Goal: Task Accomplishment & Management: Manage account settings

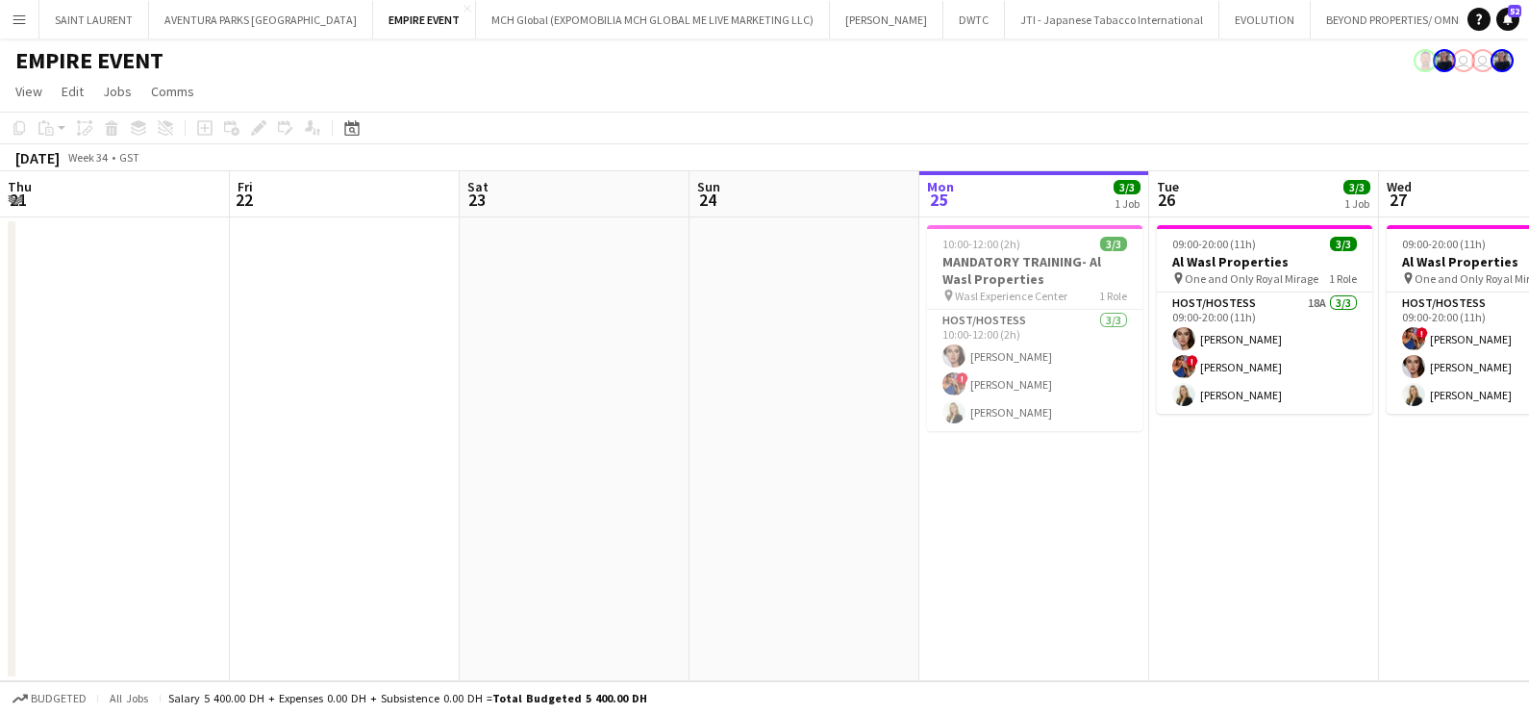
scroll to position [0, 460]
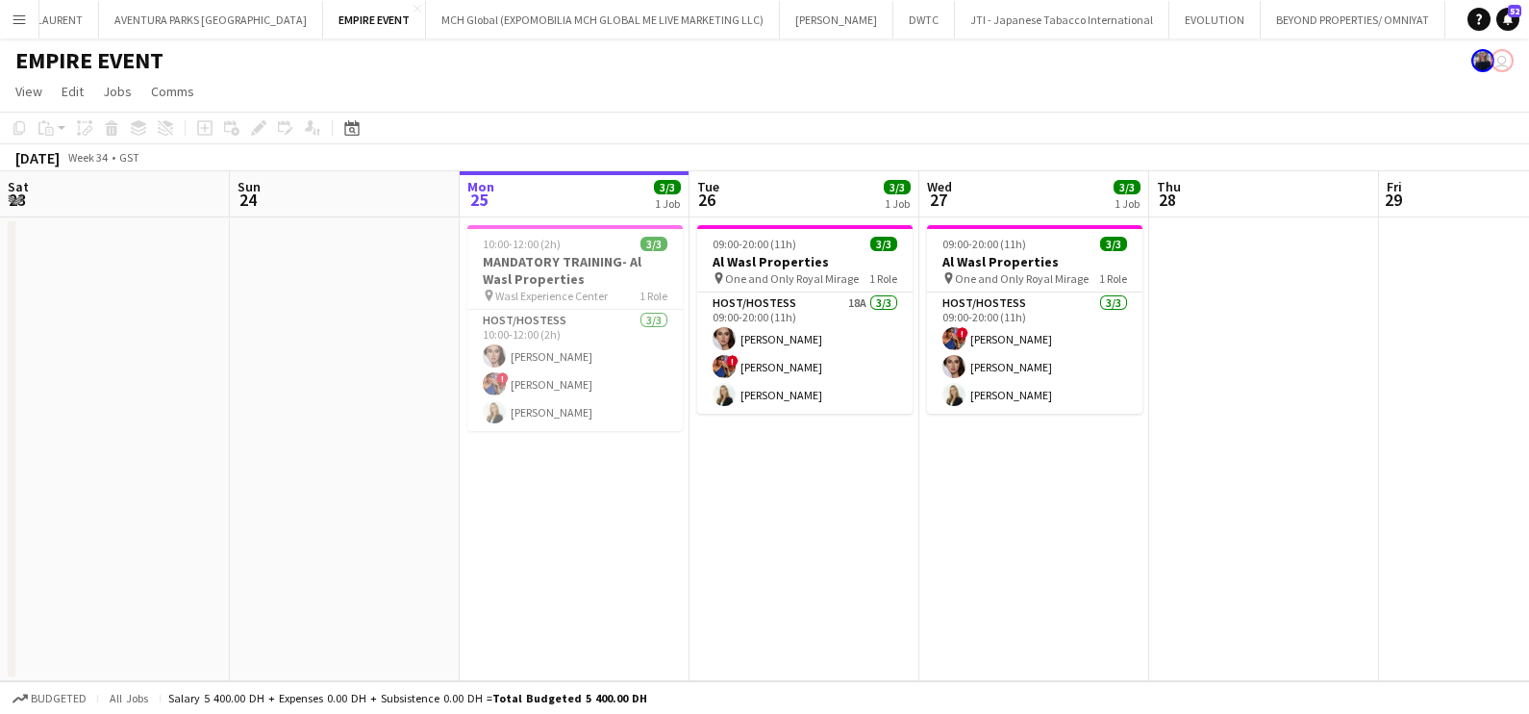
click at [884, 649] on app-date-cell "09:00-20:00 (11h) 3/3 Al Wasl Properties pin One and Only Royal Mirage 1 Role H…" at bounding box center [805, 449] width 230 height 464
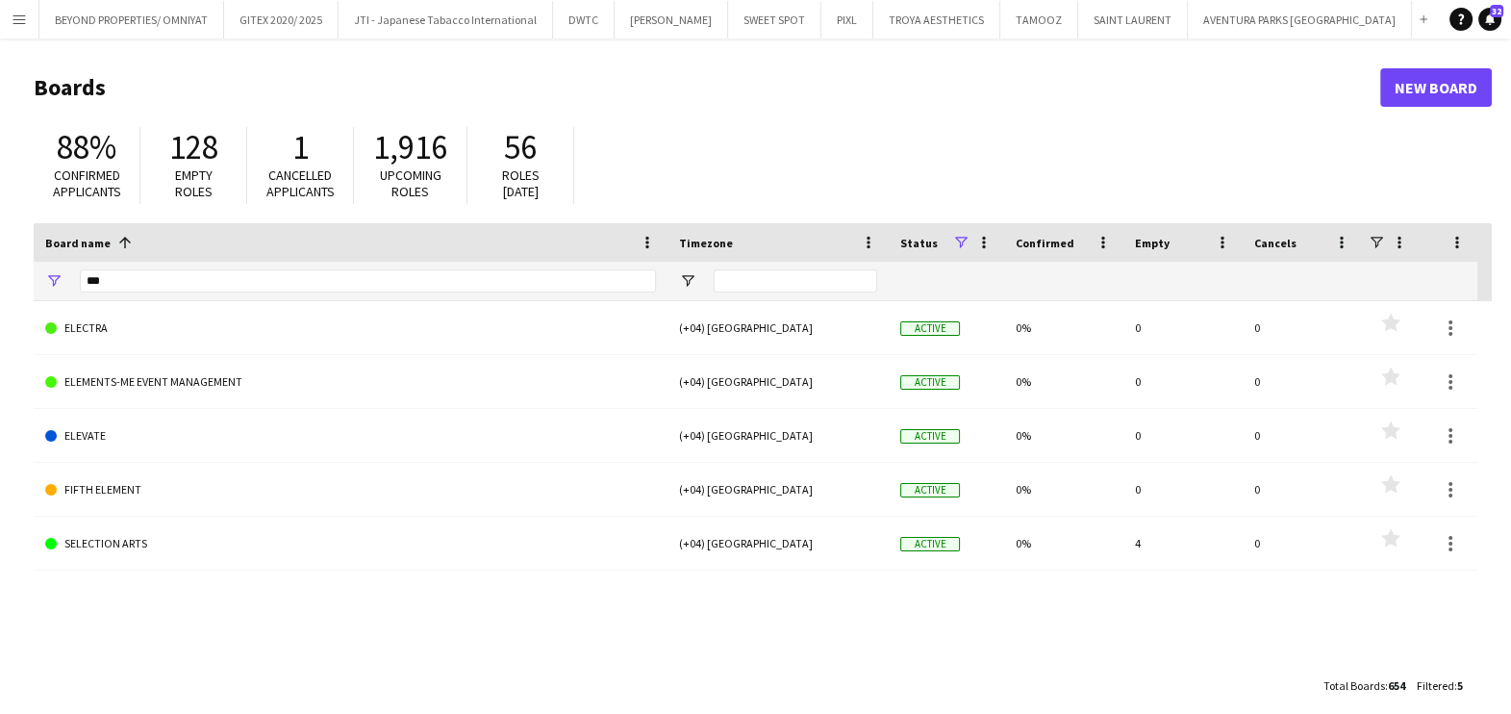
click at [24, 15] on app-icon "Menu" at bounding box center [19, 19] width 15 height 15
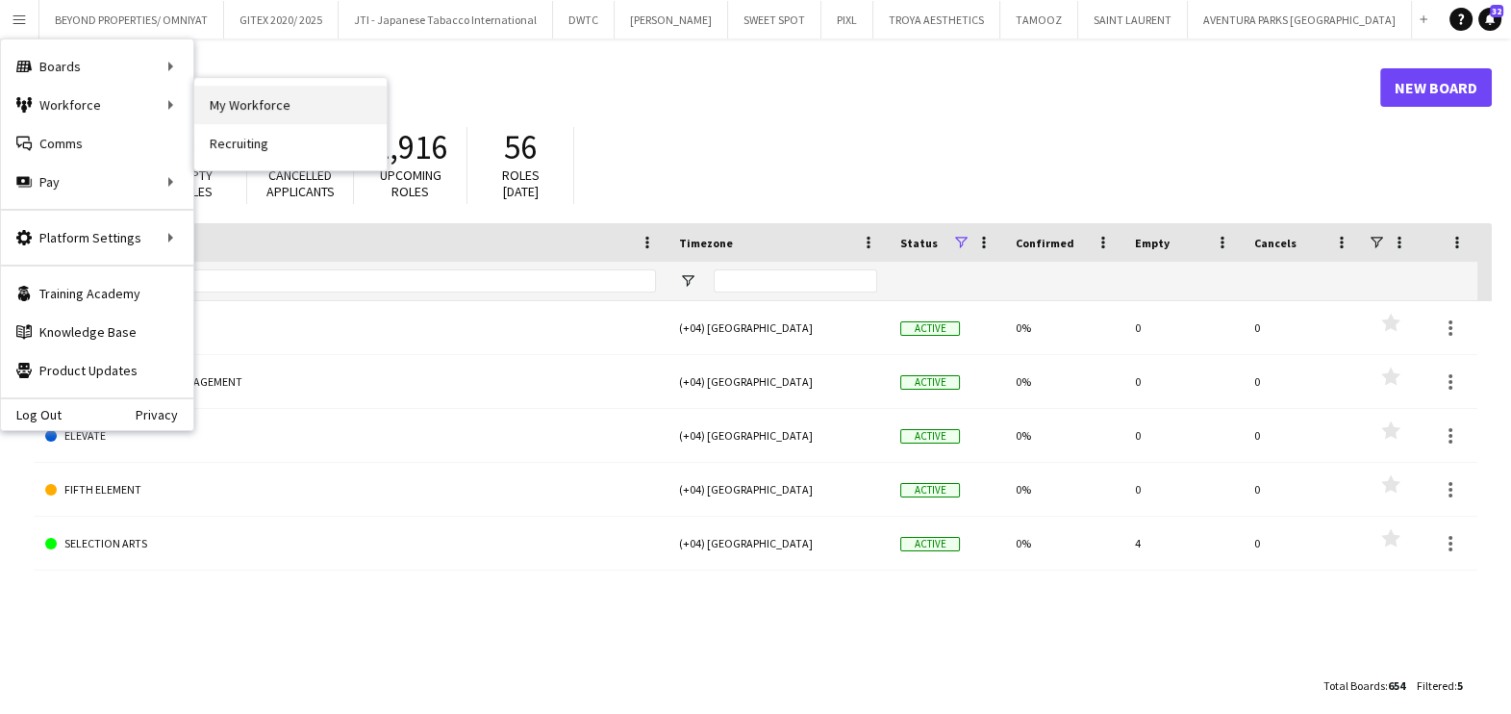
click at [276, 94] on link "My Workforce" at bounding box center [290, 105] width 192 height 38
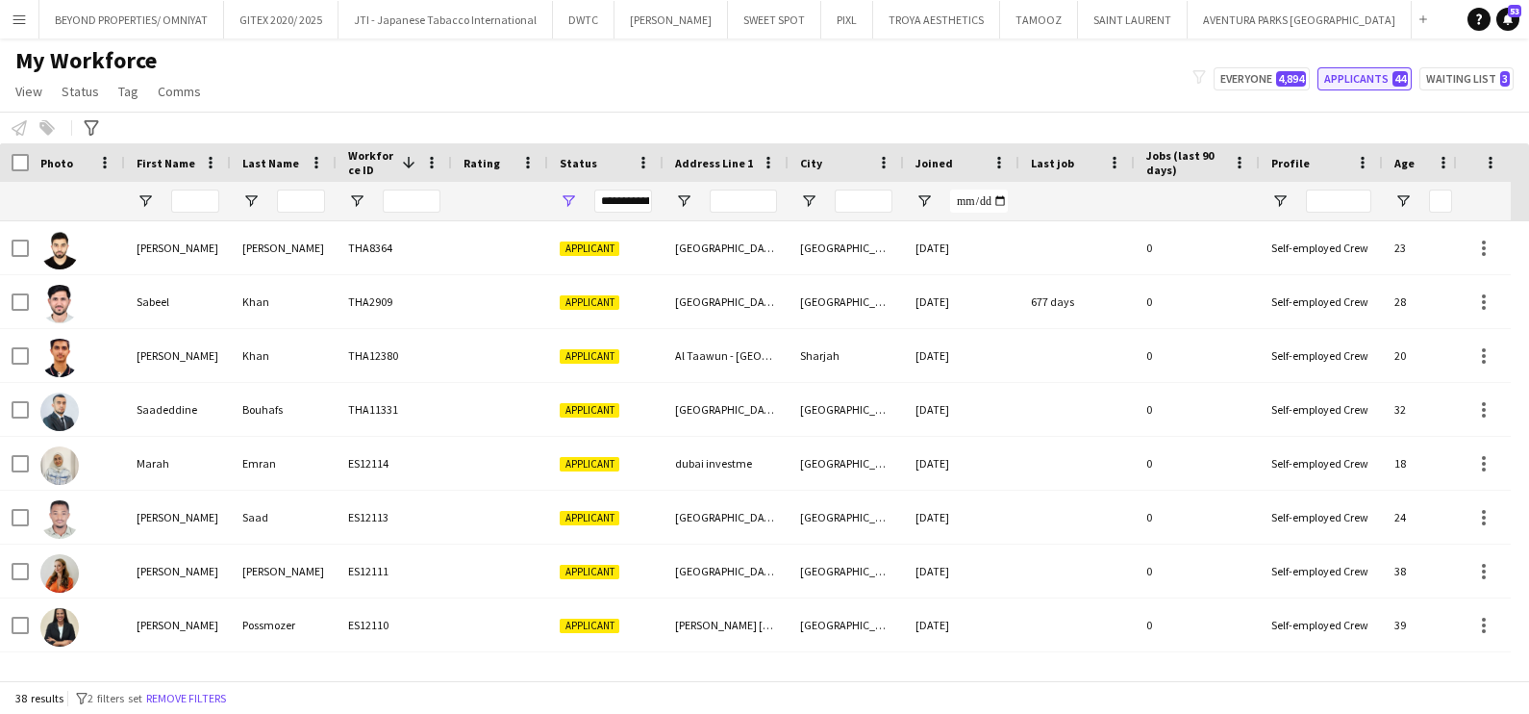
click at [1366, 81] on button "Applicants 44" at bounding box center [1365, 78] width 94 height 23
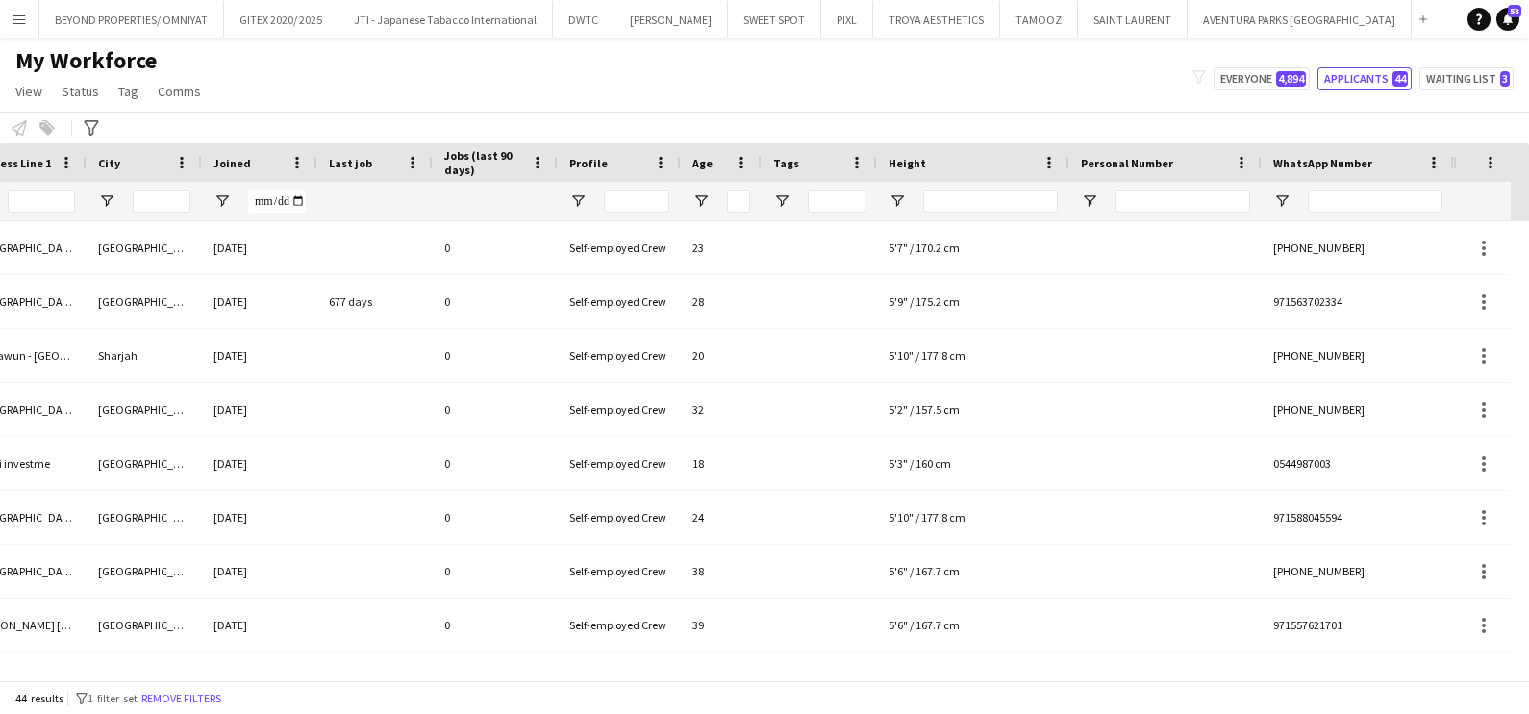
click at [769, 198] on div at bounding box center [819, 201] width 115 height 38
click at [779, 197] on span "Open Filter Menu" at bounding box center [781, 200] width 17 height 17
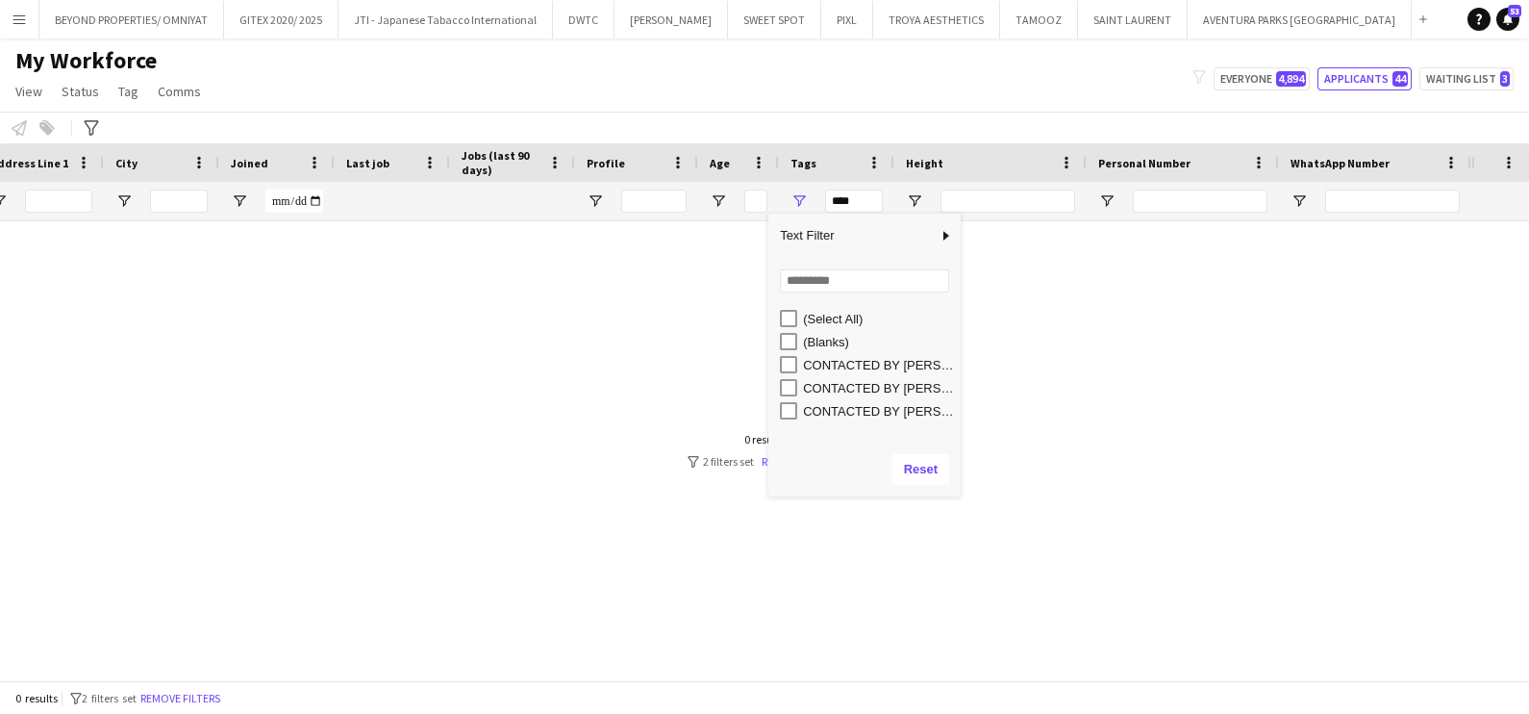
scroll to position [0, 684]
type input "**********"
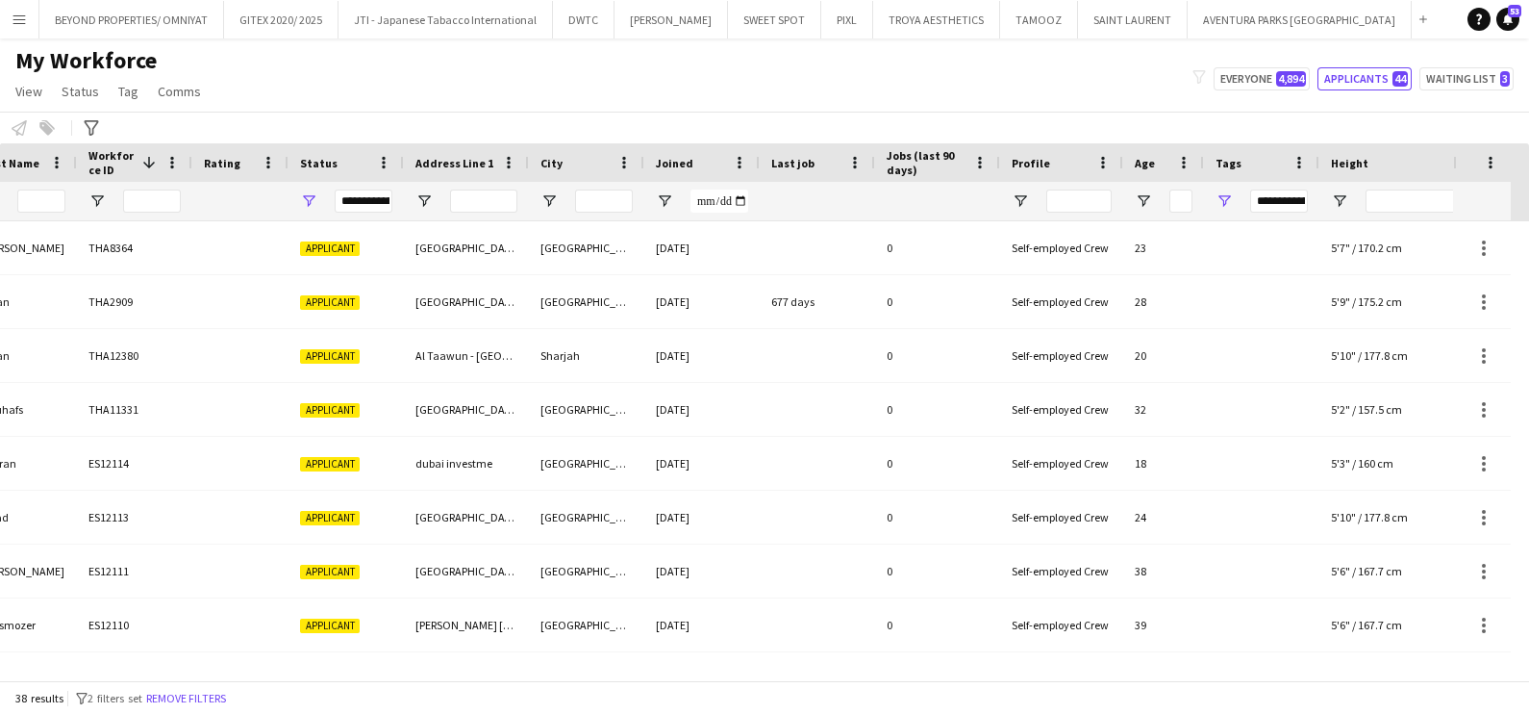
scroll to position [0, 0]
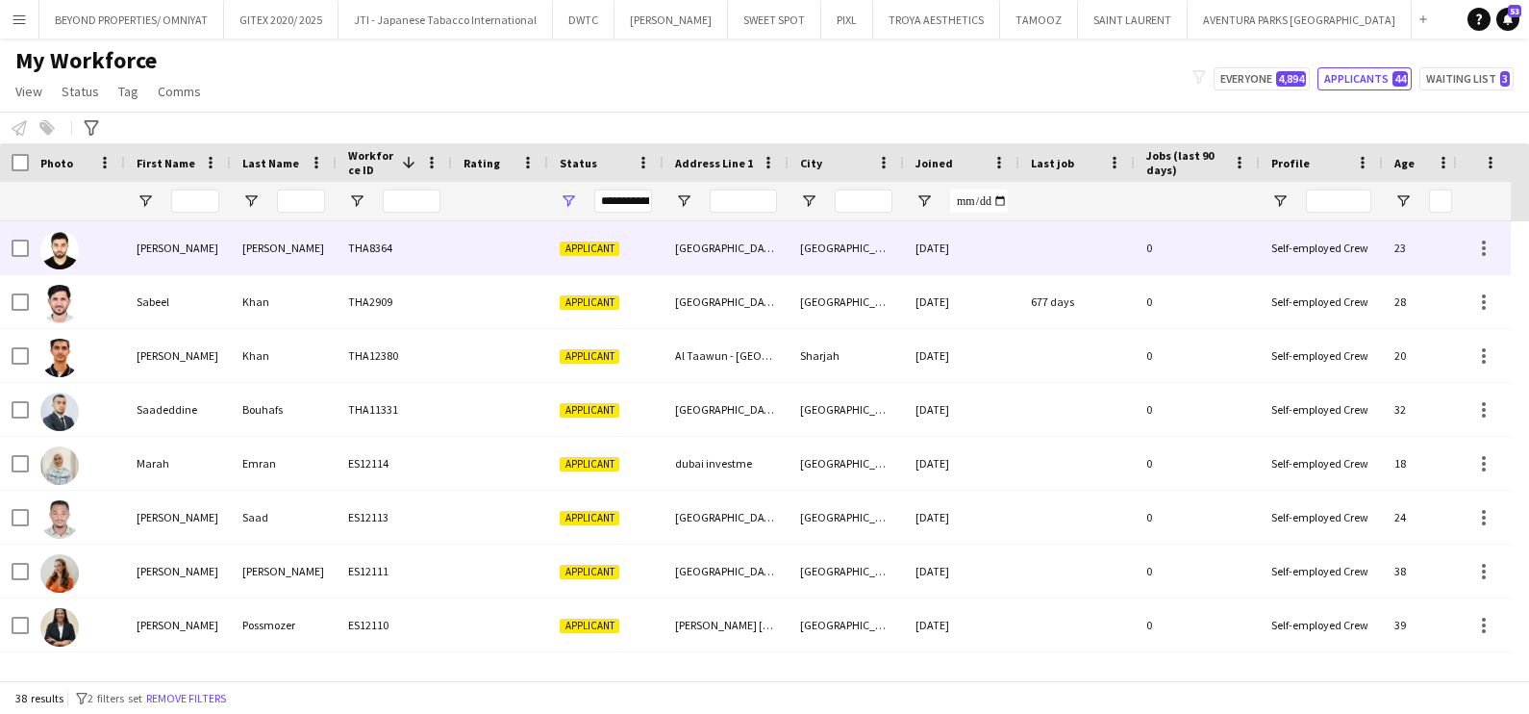
click at [384, 242] on div "THA8364" at bounding box center [394, 247] width 115 height 53
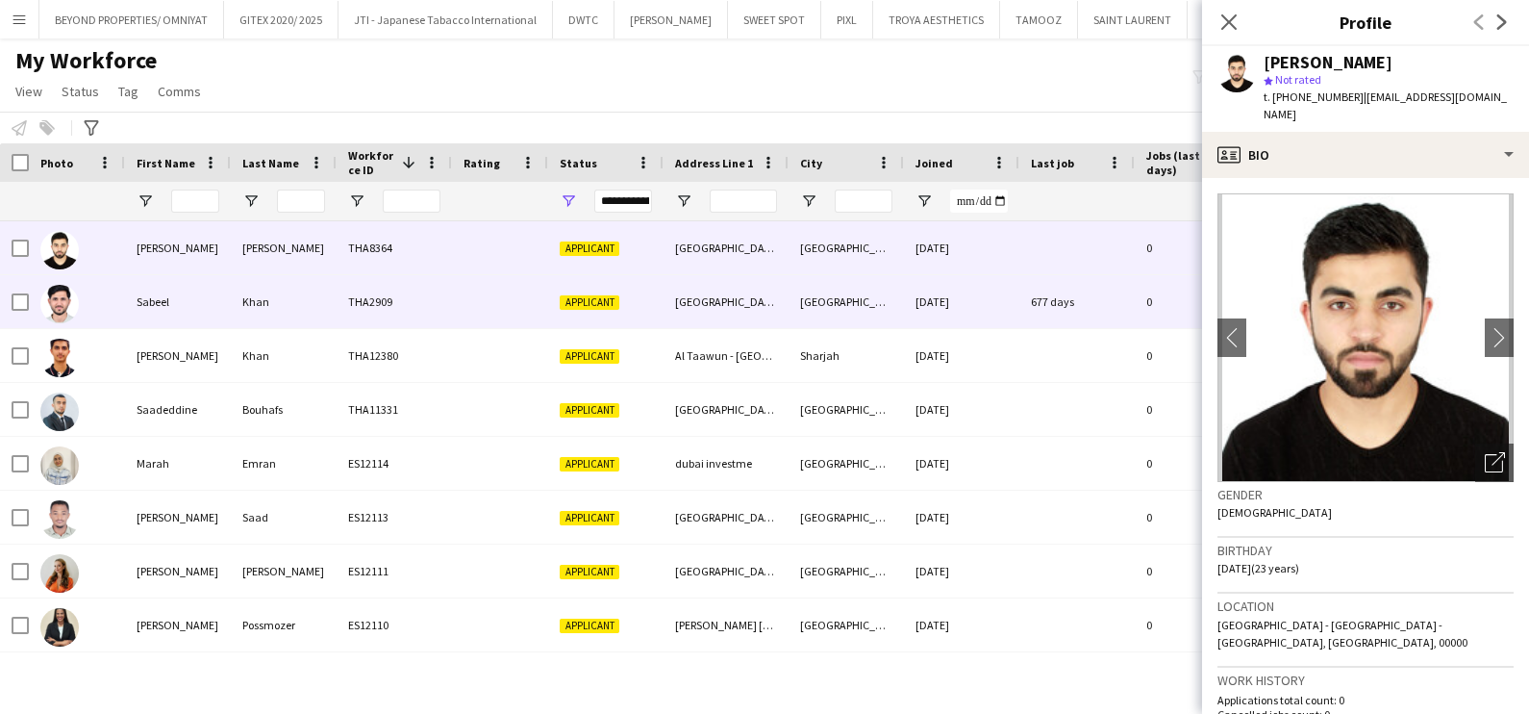
click at [653, 296] on div "Applicant" at bounding box center [605, 301] width 115 height 53
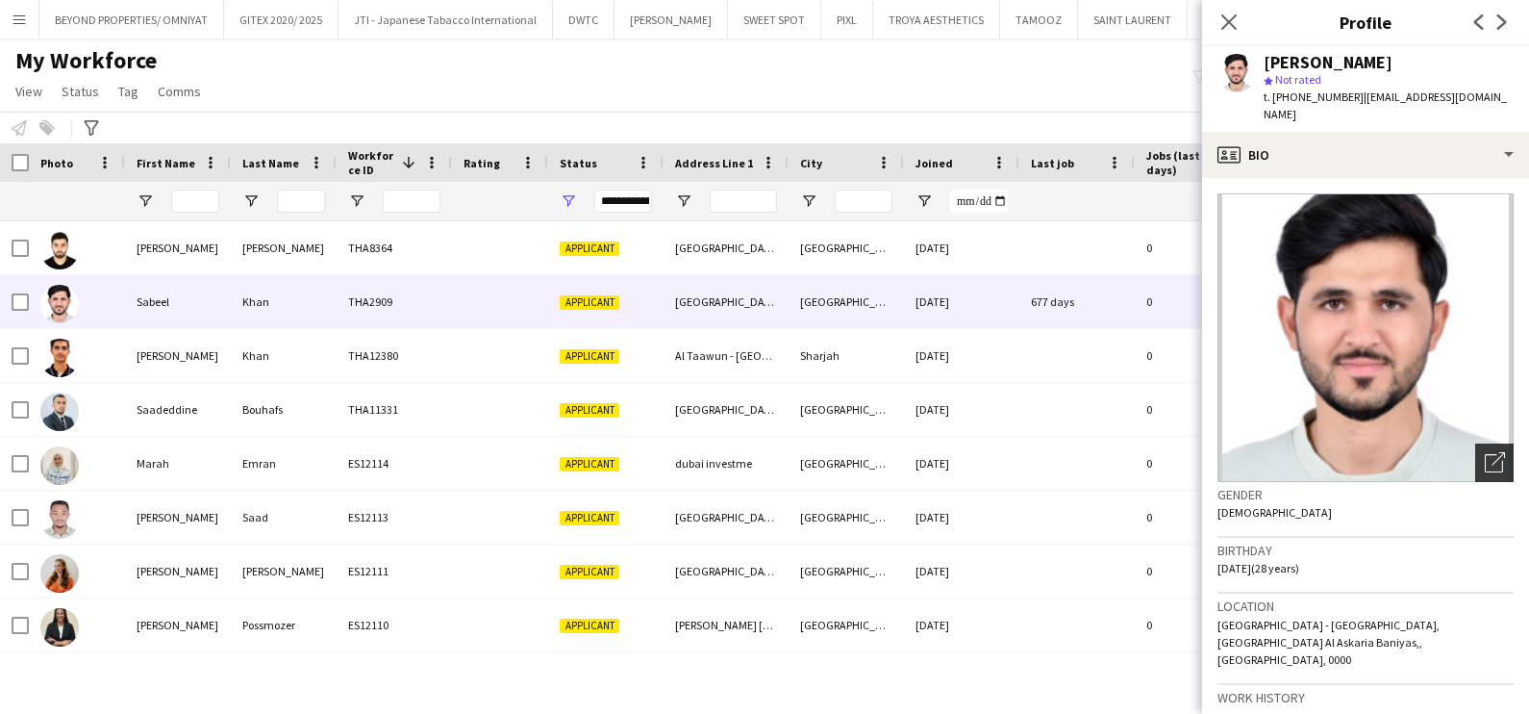
drag, startPoint x: 1462, startPoint y: 439, endPoint x: 1456, endPoint y: 447, distance: 10.4
click at [1475, 443] on div "Open photos pop-in" at bounding box center [1494, 462] width 38 height 38
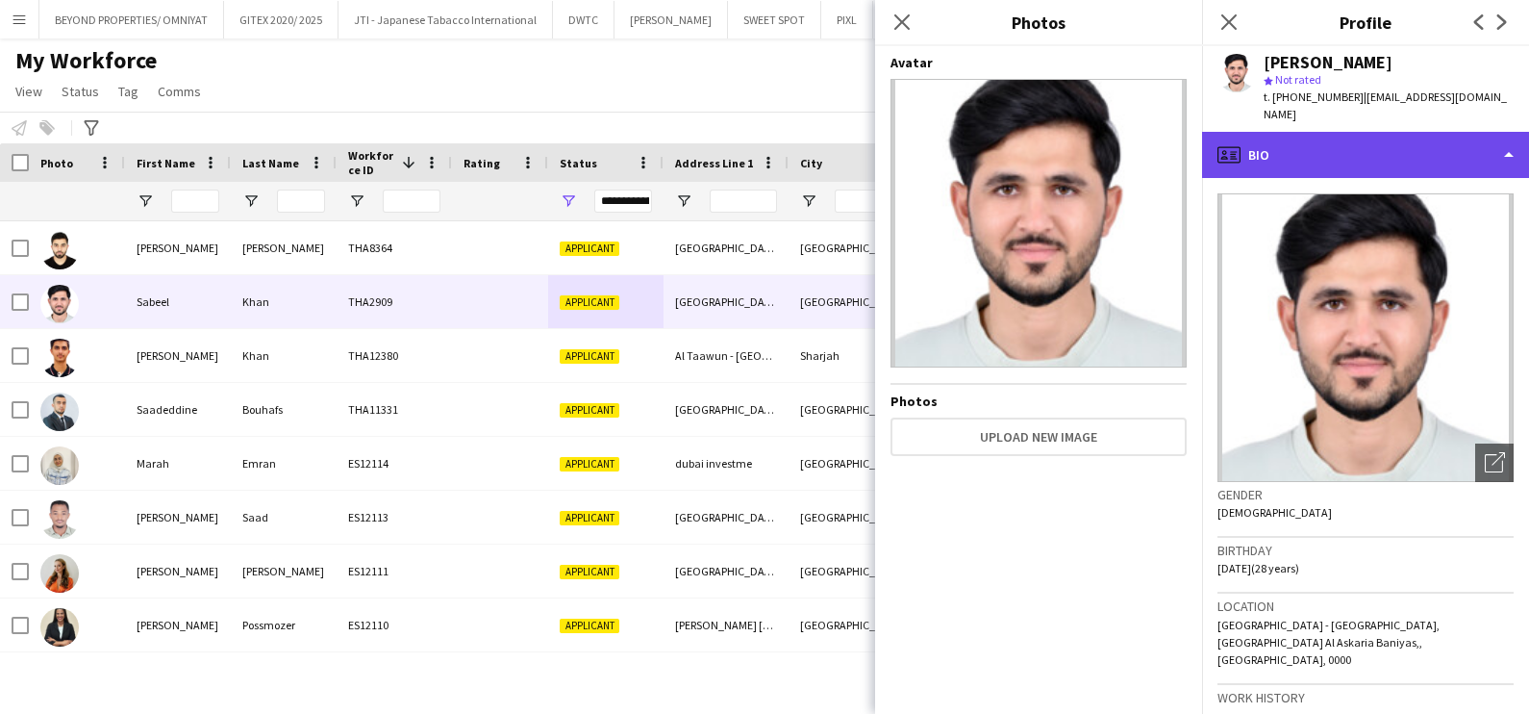
click at [1309, 142] on div "profile Bio" at bounding box center [1365, 155] width 327 height 46
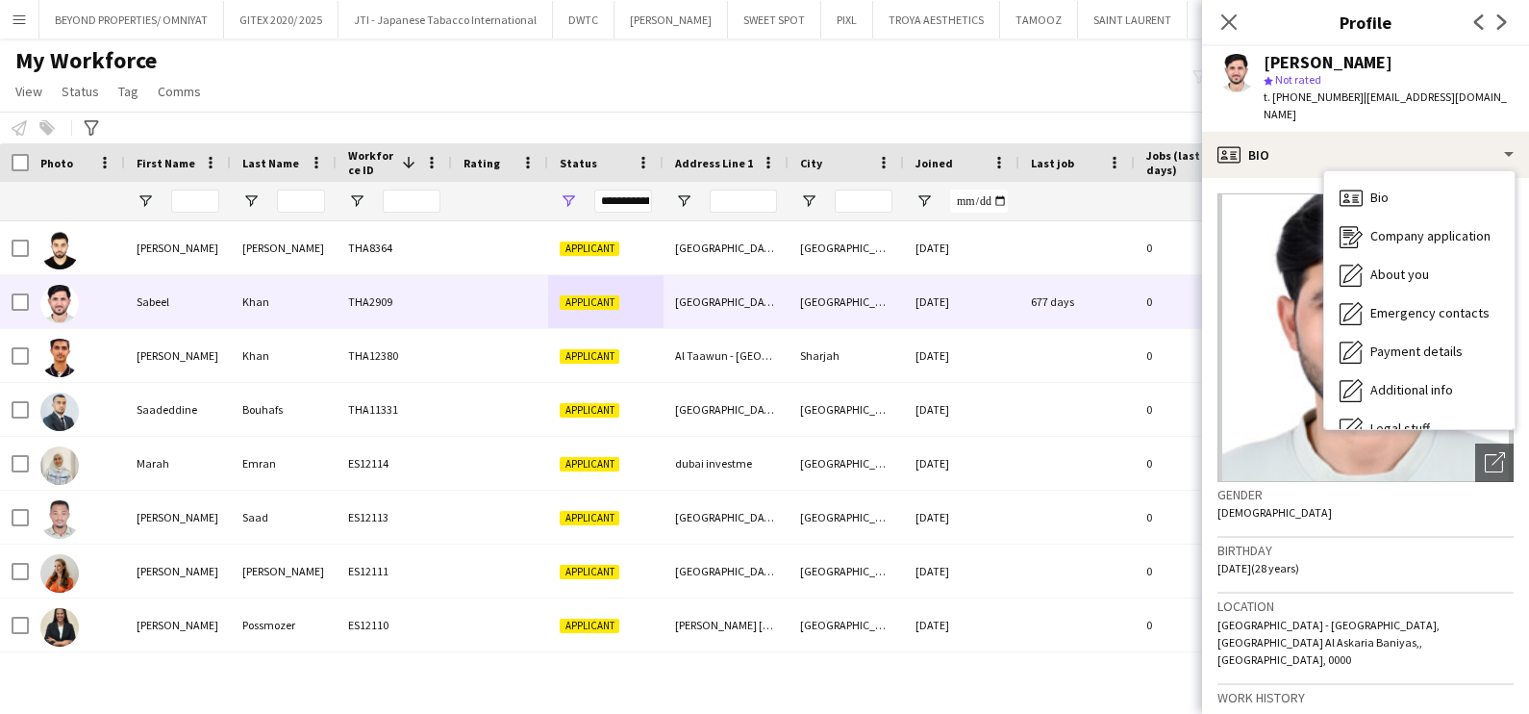
click at [1067, 122] on div "Notify workforce Add to tag Select at least one crew to tag him or her. Advance…" at bounding box center [764, 128] width 1529 height 32
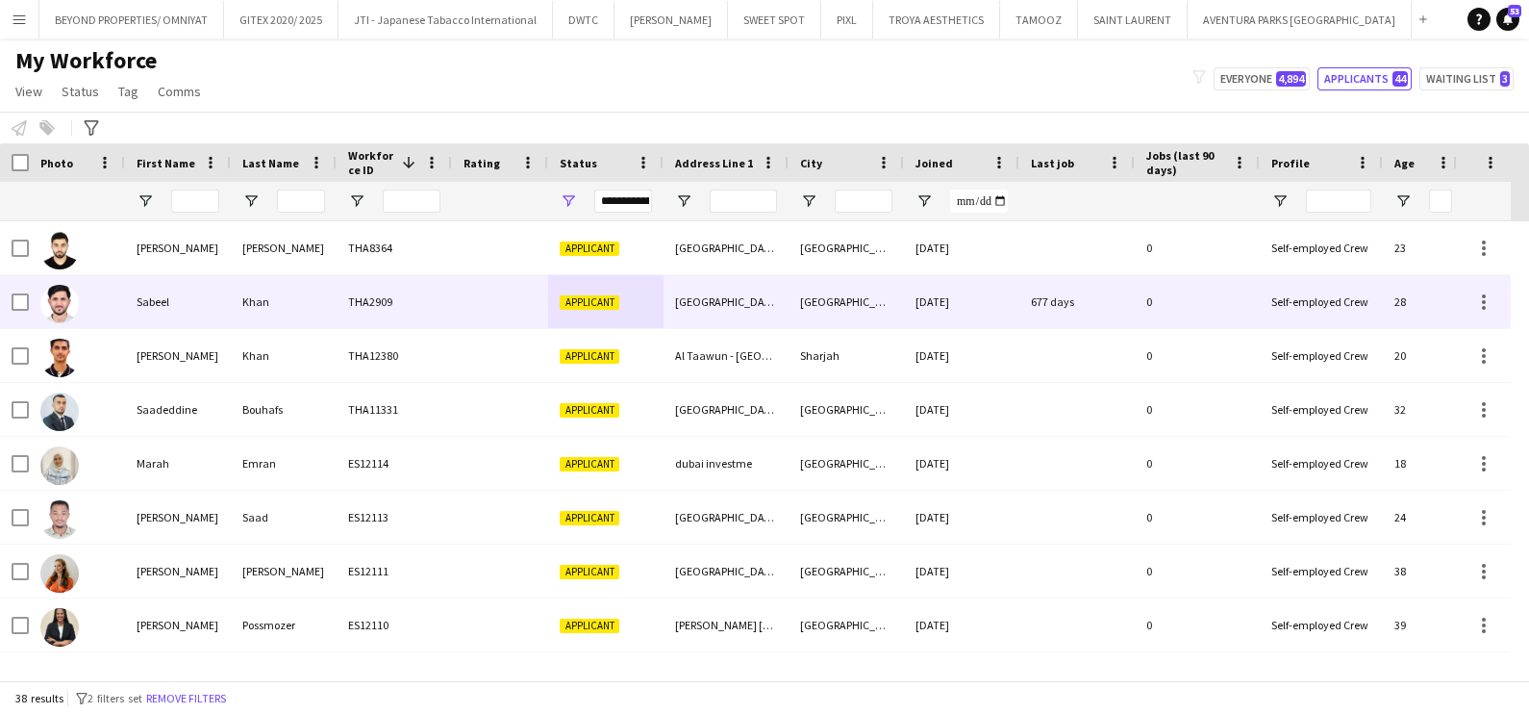
click at [1053, 303] on div "677 days" at bounding box center [1076, 301] width 115 height 53
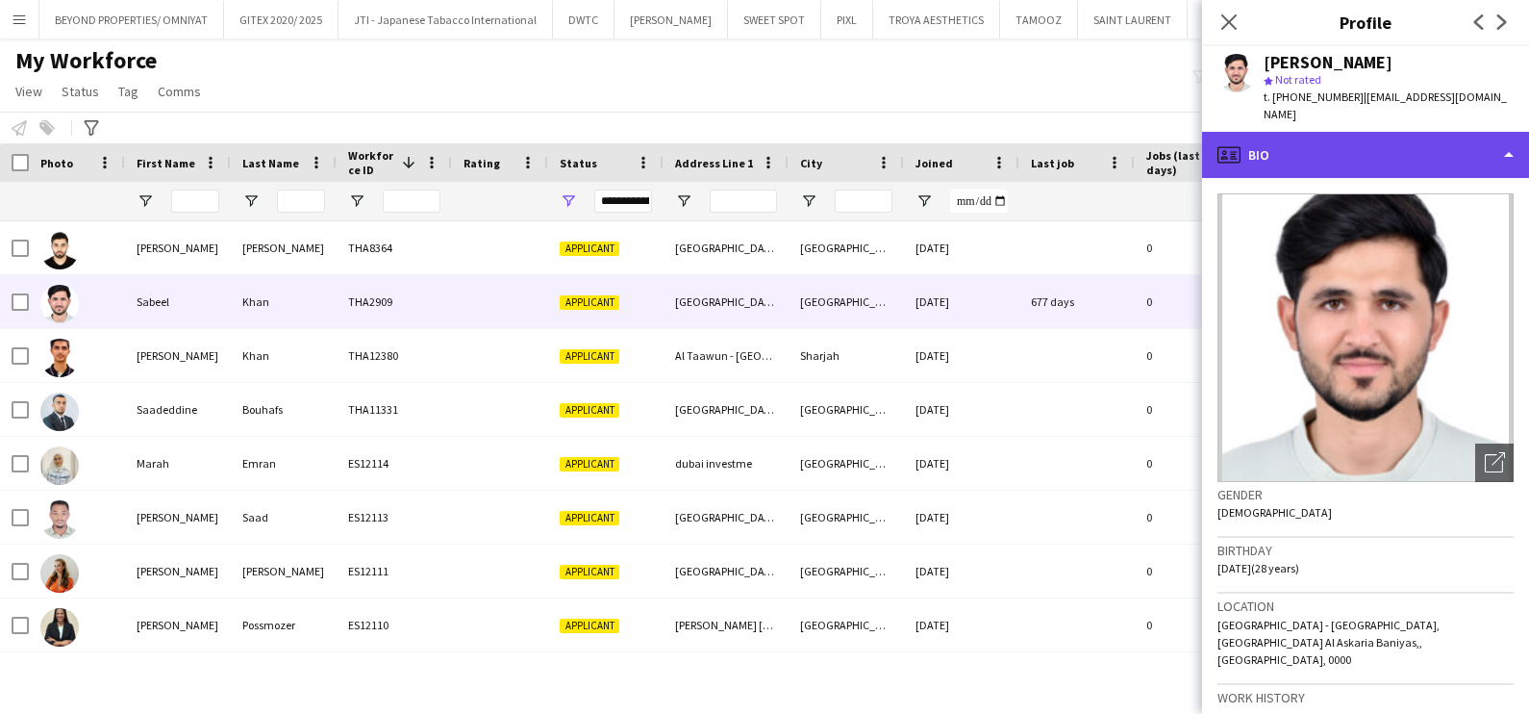
click at [1395, 142] on div "profile Bio" at bounding box center [1365, 155] width 327 height 46
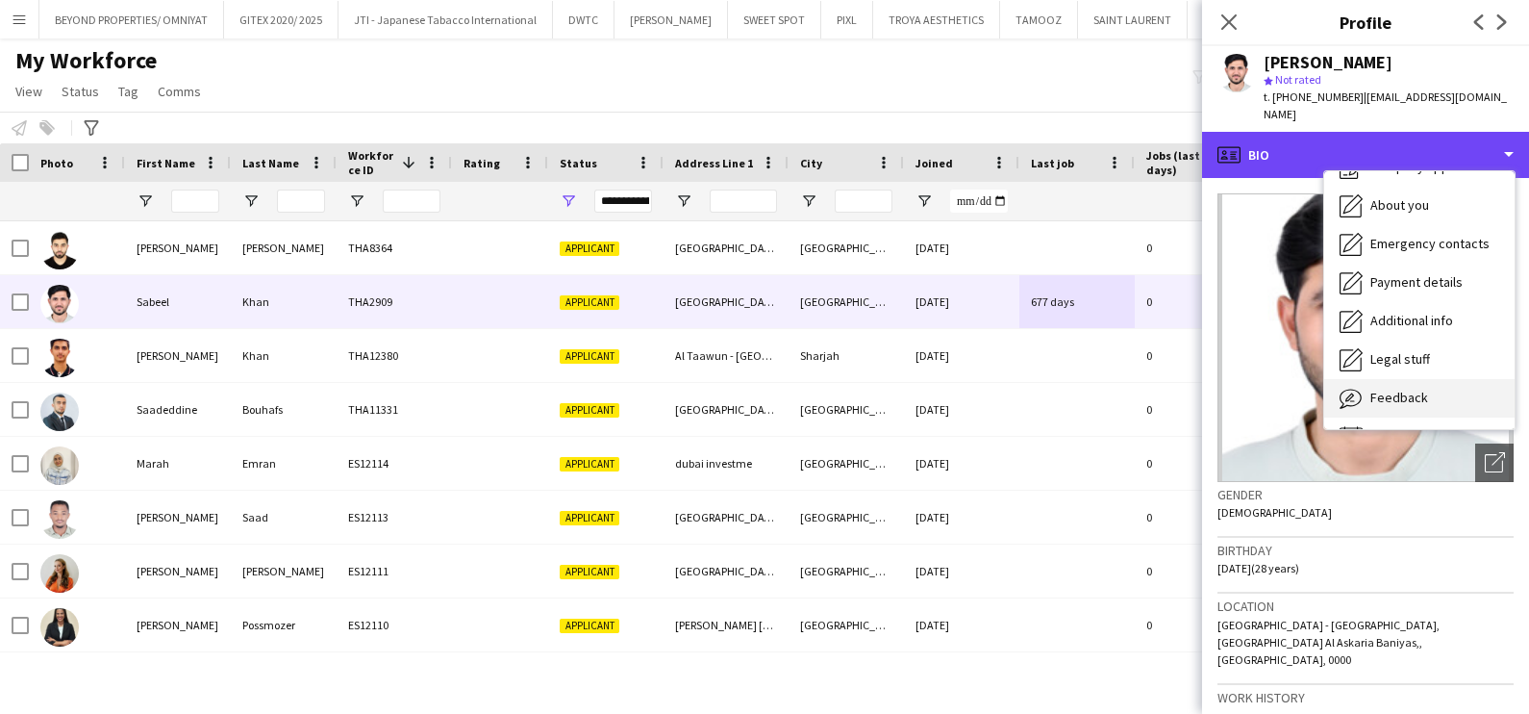
scroll to position [103, 0]
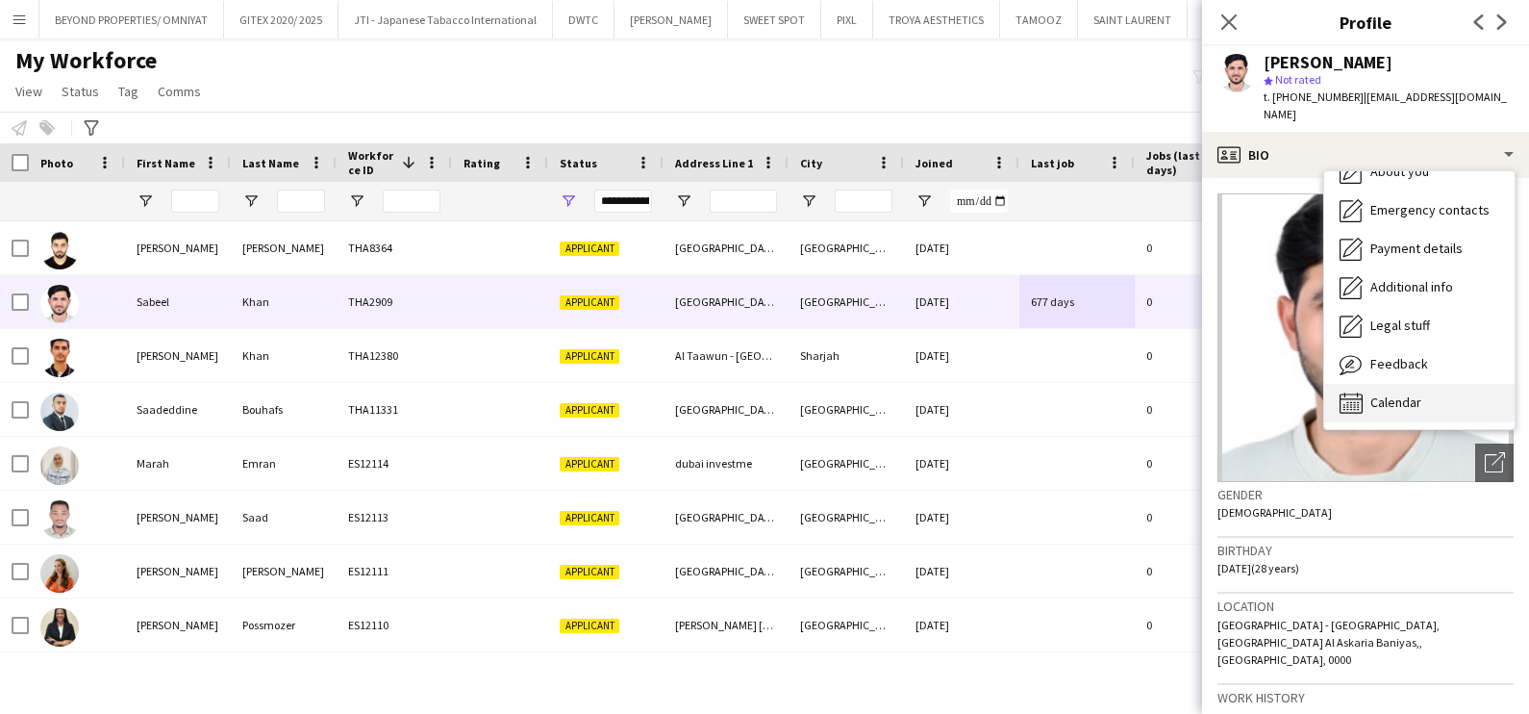
click at [1426, 384] on div "Calendar Calendar" at bounding box center [1419, 403] width 190 height 38
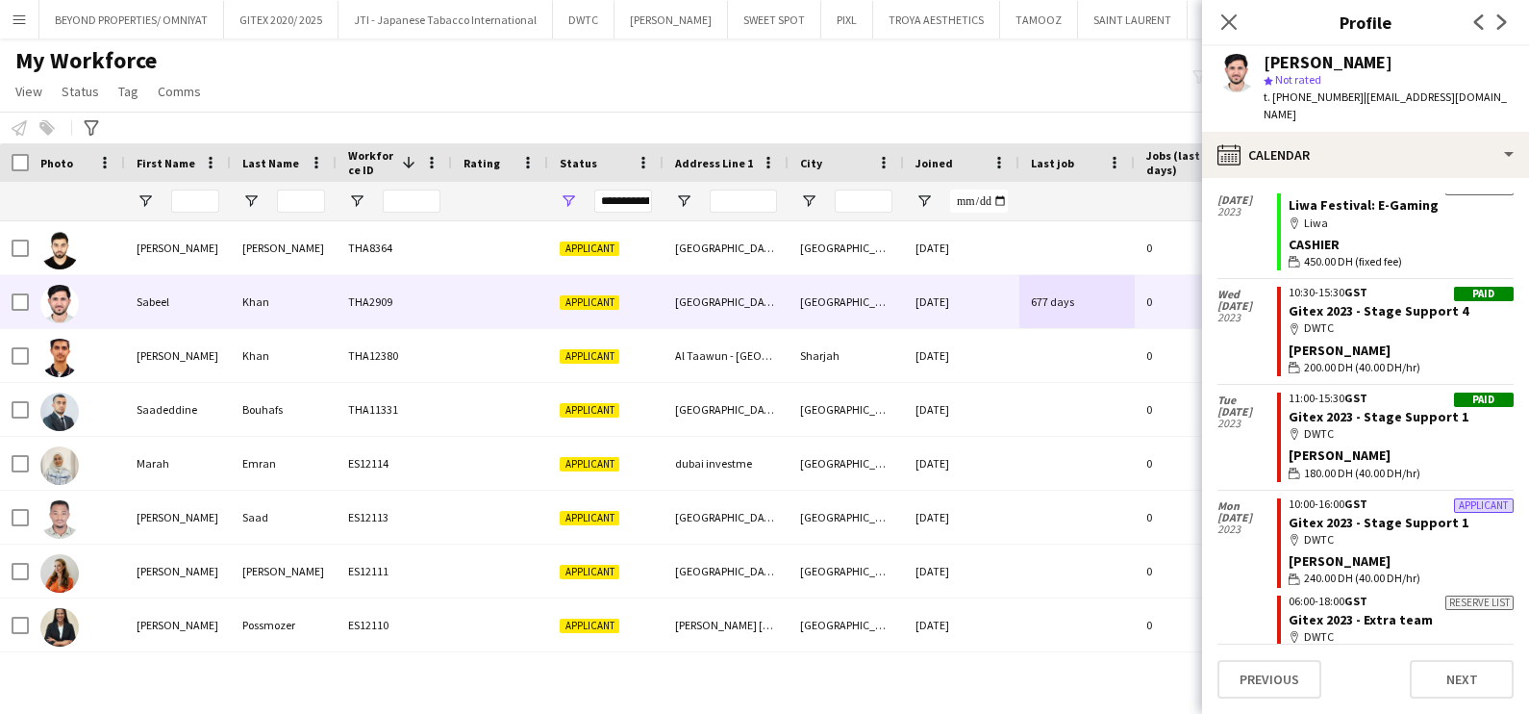
scroll to position [5125, 0]
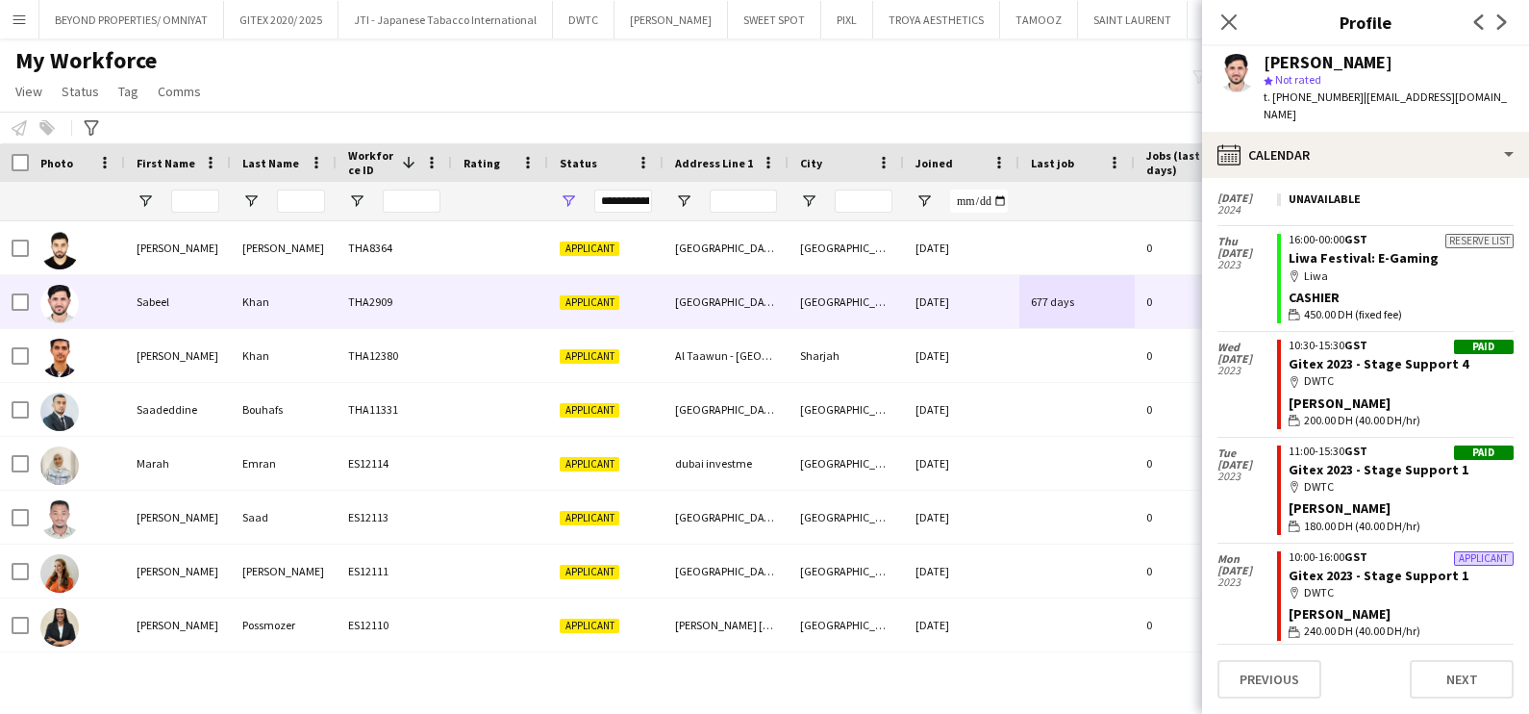
click at [890, 97] on div "My Workforce View Views Default view New view Update view Delete view Edit name…" at bounding box center [764, 78] width 1529 height 65
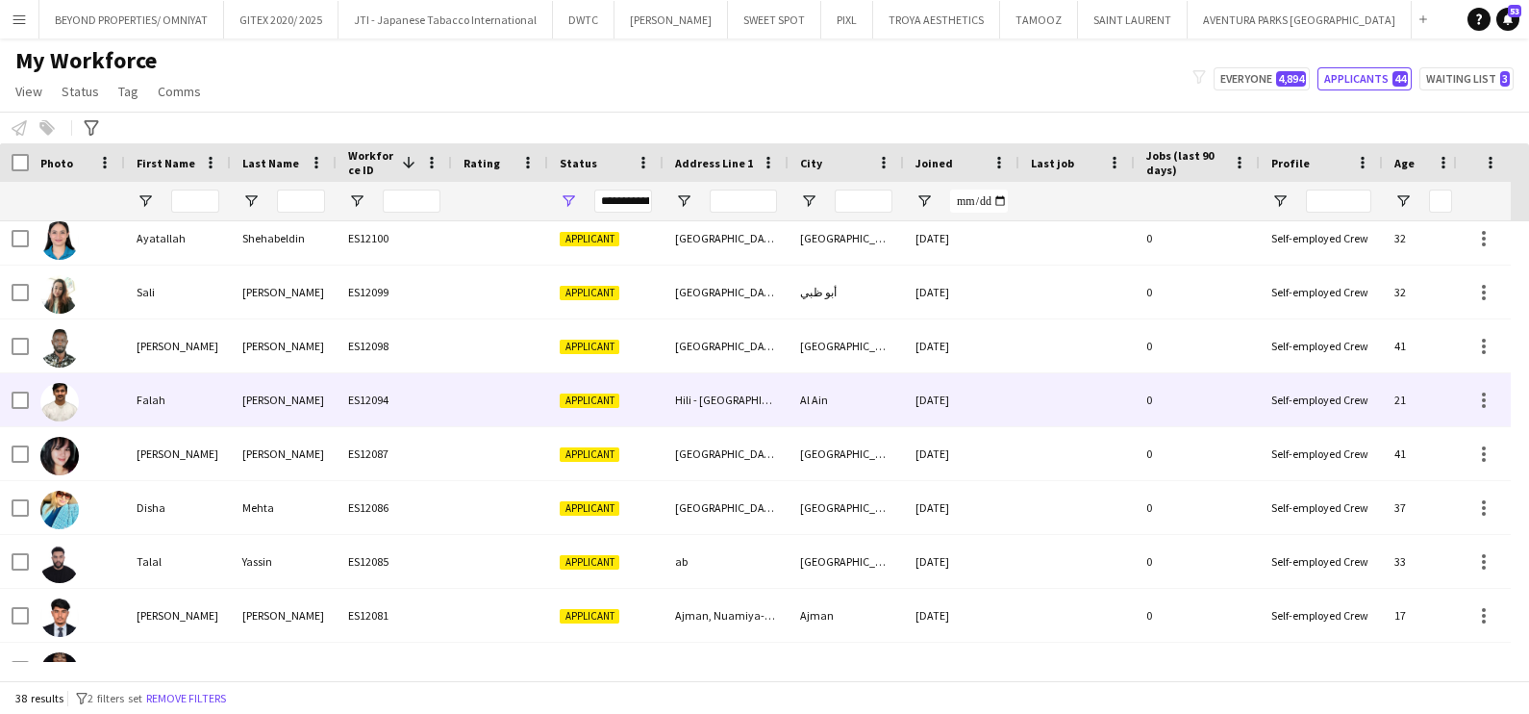
scroll to position [351, 0]
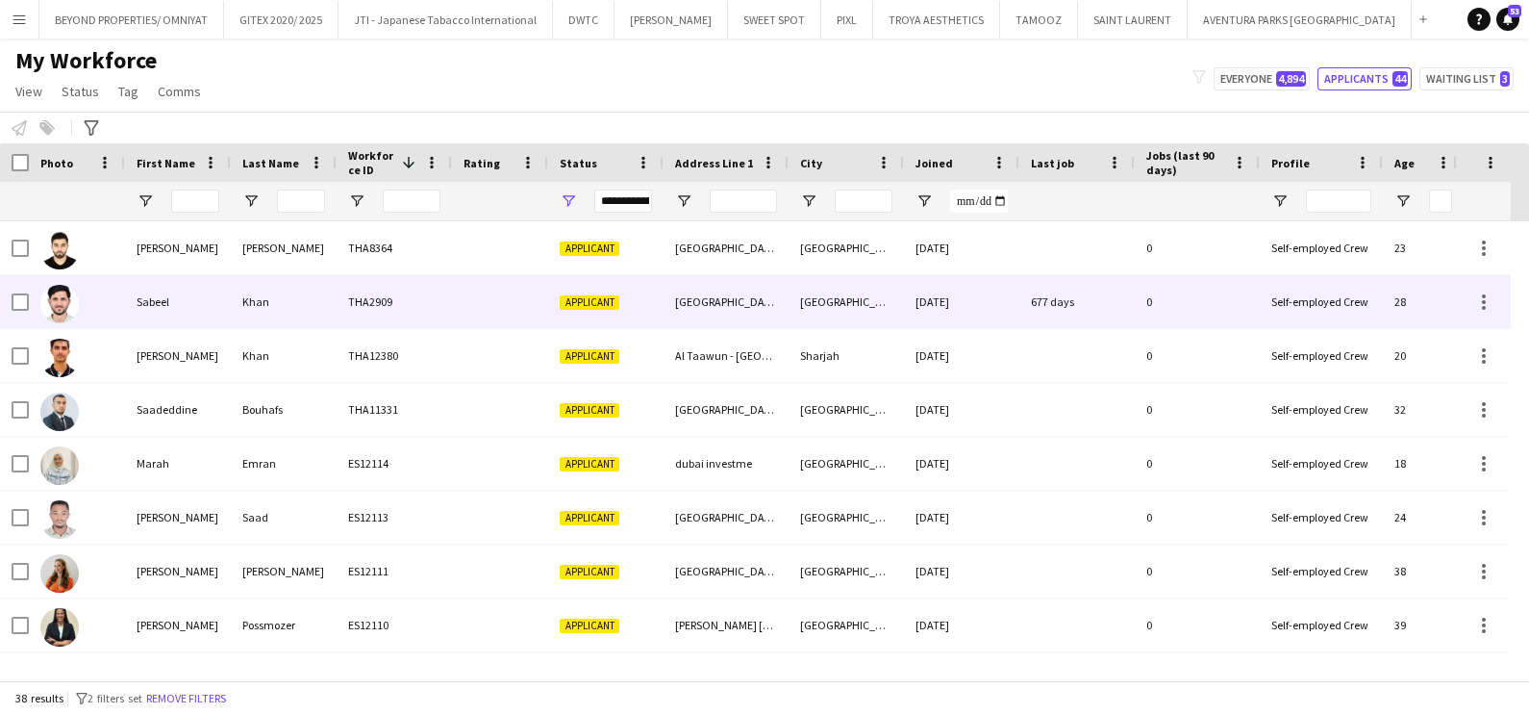
click at [818, 287] on div "[GEOGRAPHIC_DATA]" at bounding box center [846, 301] width 115 height 53
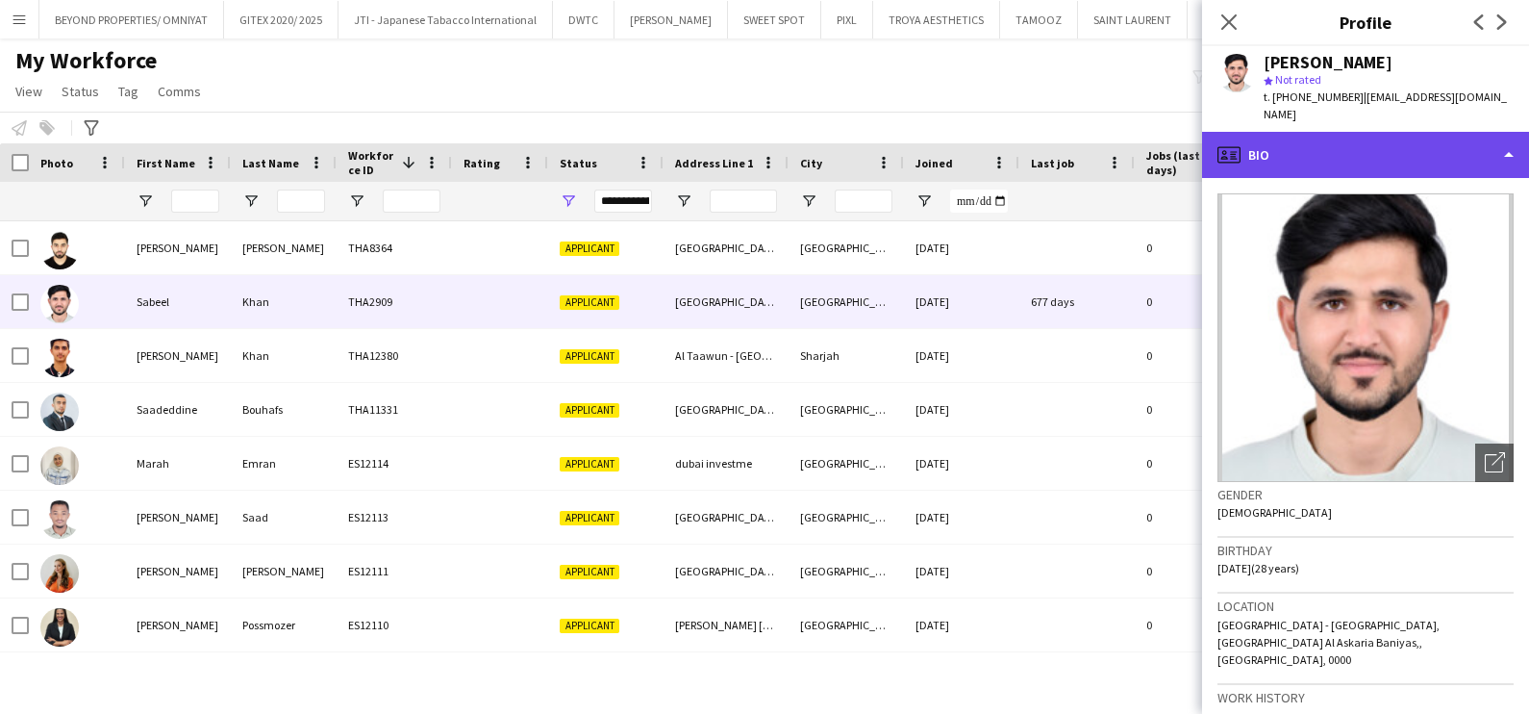
click at [1390, 135] on div "profile Bio" at bounding box center [1365, 155] width 327 height 46
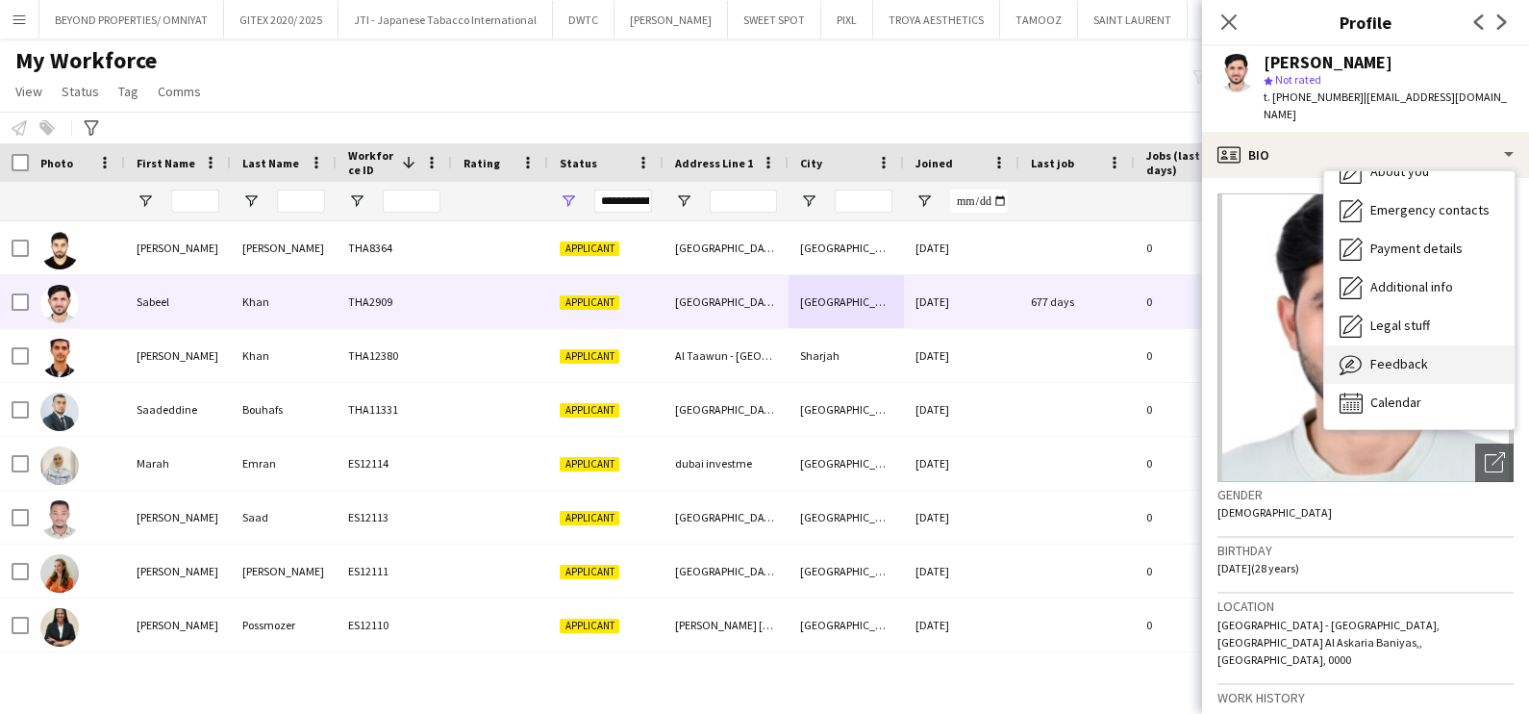
click at [1395, 345] on div "Feedback Feedback" at bounding box center [1419, 364] width 190 height 38
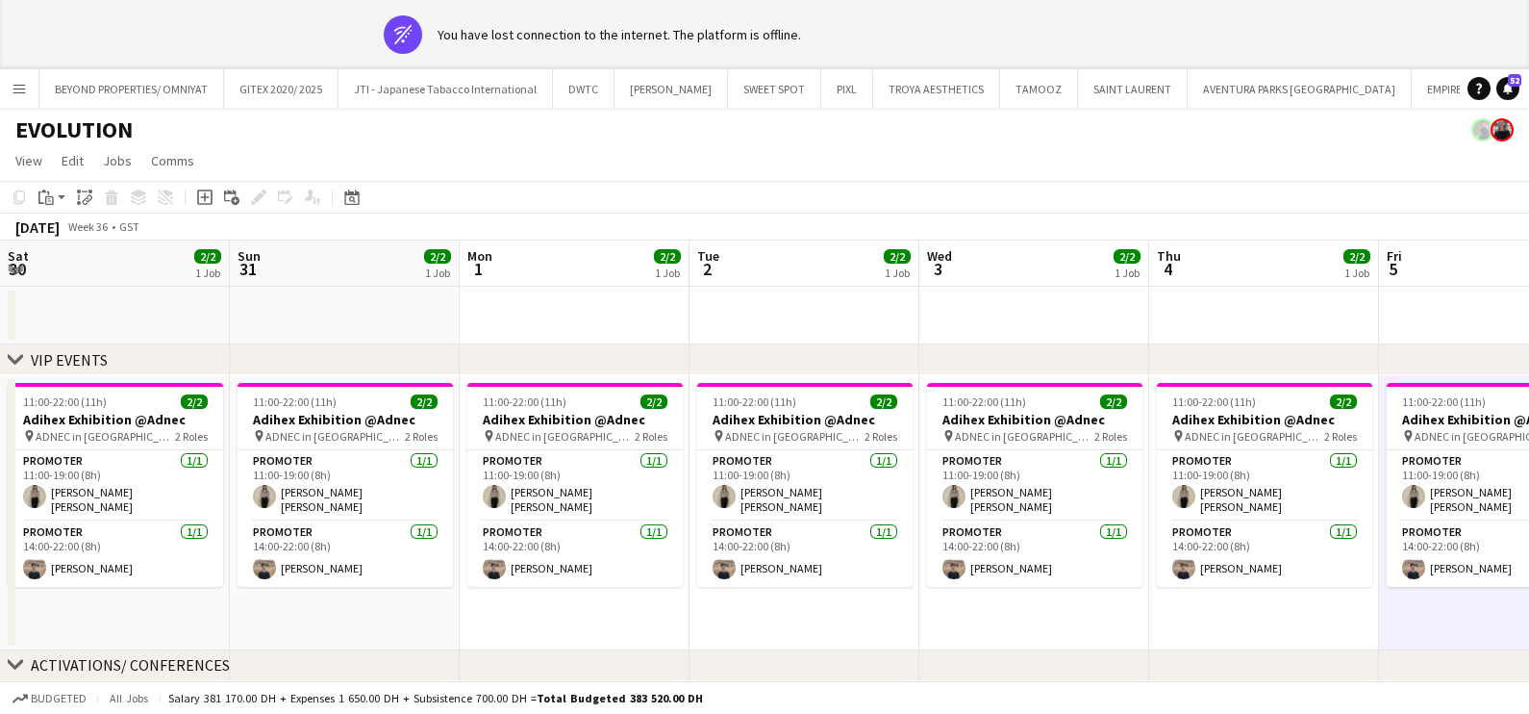
scroll to position [0, 627]
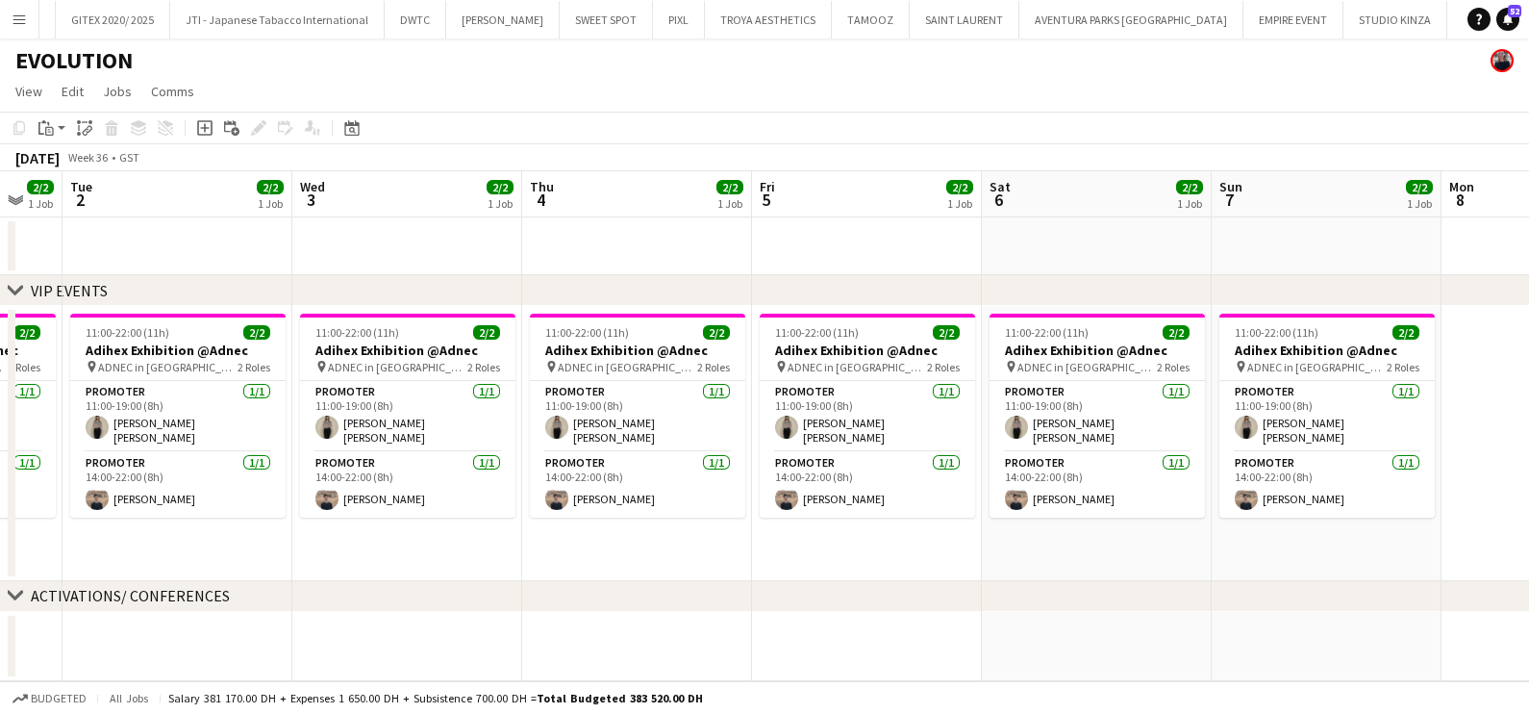
drag, startPoint x: 252, startPoint y: 282, endPoint x: 616, endPoint y: 297, distance: 363.9
click at [616, 297] on div "chevron-right VIP EVENTS" at bounding box center [764, 290] width 1529 height 31
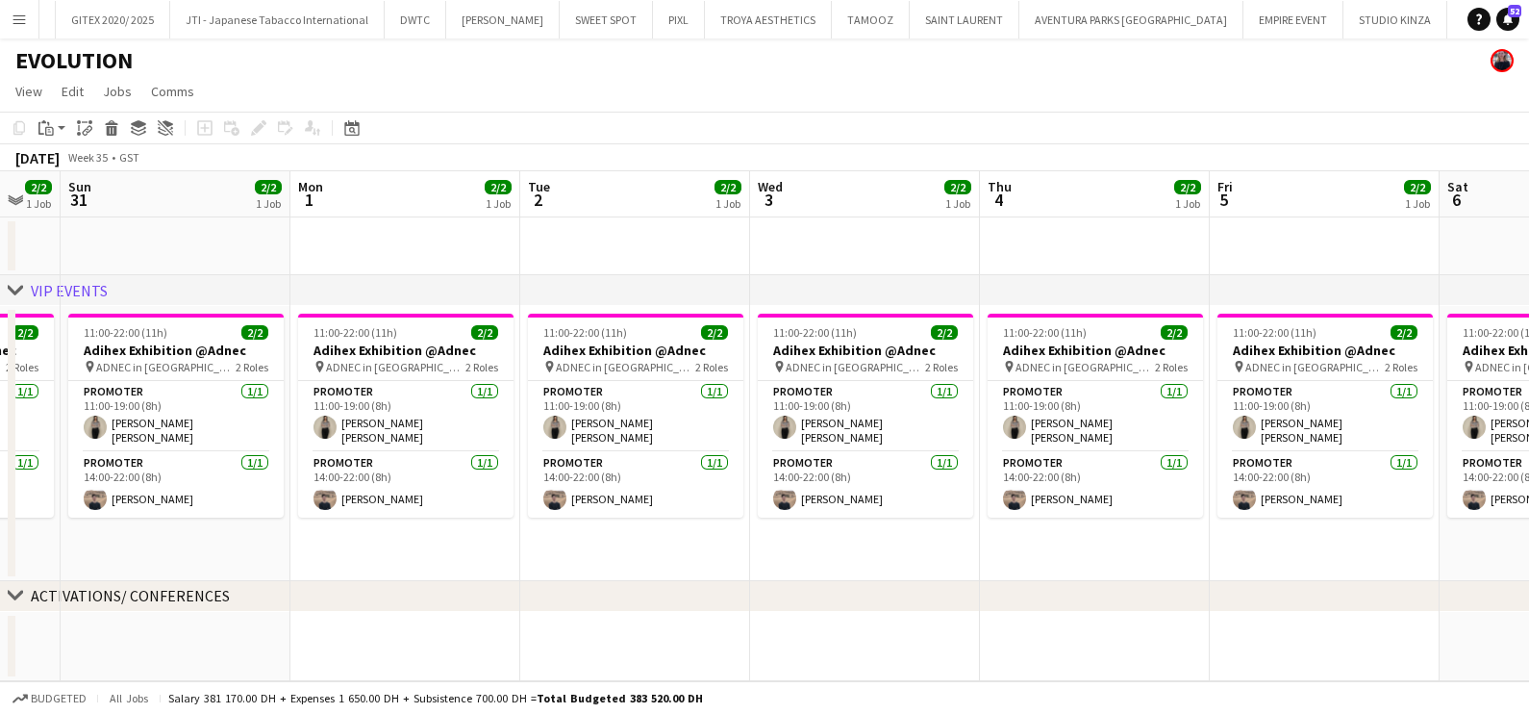
drag, startPoint x: 231, startPoint y: 372, endPoint x: 1033, endPoint y: 376, distance: 802.1
click at [1033, 376] on app-calendar-viewport "Fri 29 Sat 30 2/2 1 Job Sun 31 2/2 1 Job Mon 1 2/2 1 Job Tue 2 2/2 1 Job Wed 3 …" at bounding box center [764, 426] width 1529 height 510
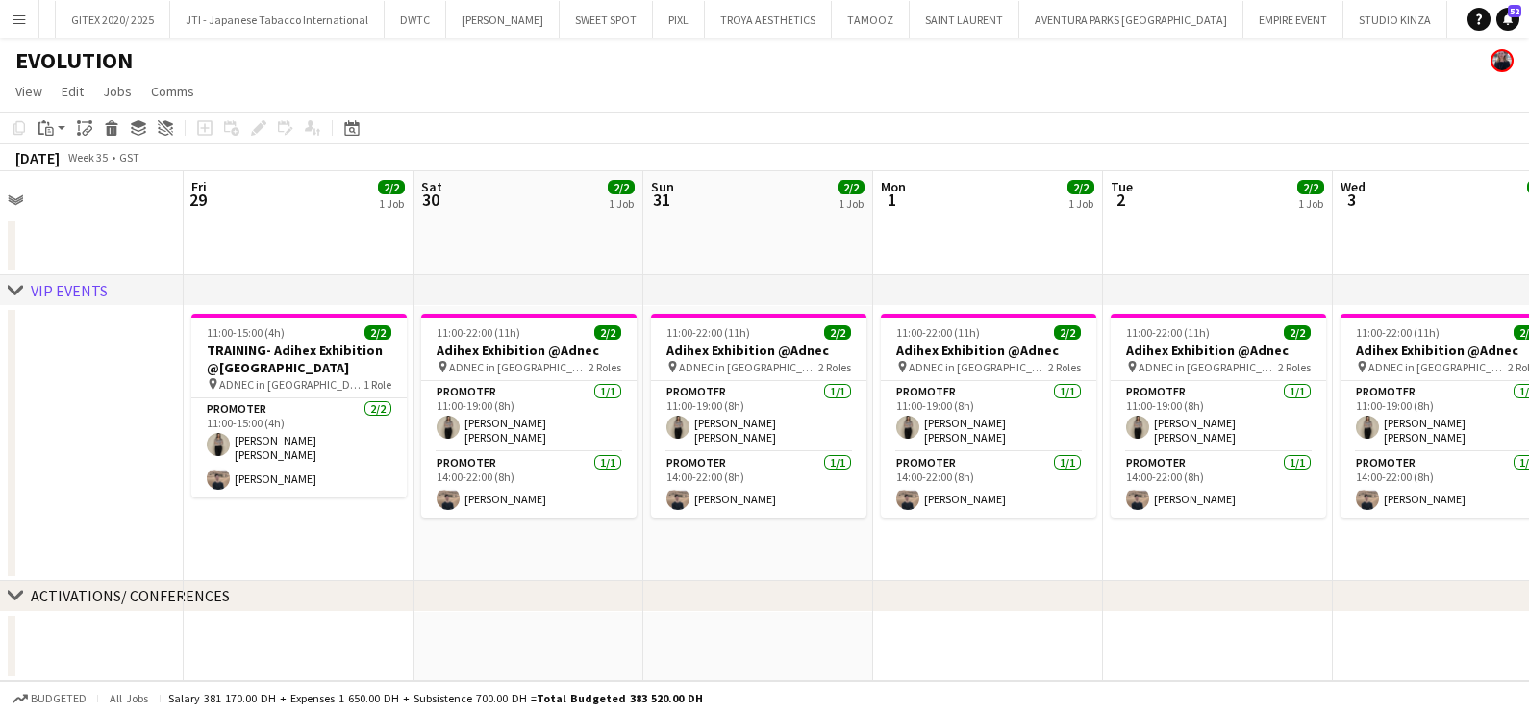
drag, startPoint x: 351, startPoint y: 380, endPoint x: 851, endPoint y: 388, distance: 500.2
click at [842, 388] on app-calendar-viewport "Tue 26 Wed 27 Thu 28 Fri 29 2/2 1 Job Sat 30 2/2 1 Job Sun 31 2/2 1 Job Mon 1 2…" at bounding box center [764, 426] width 1529 height 510
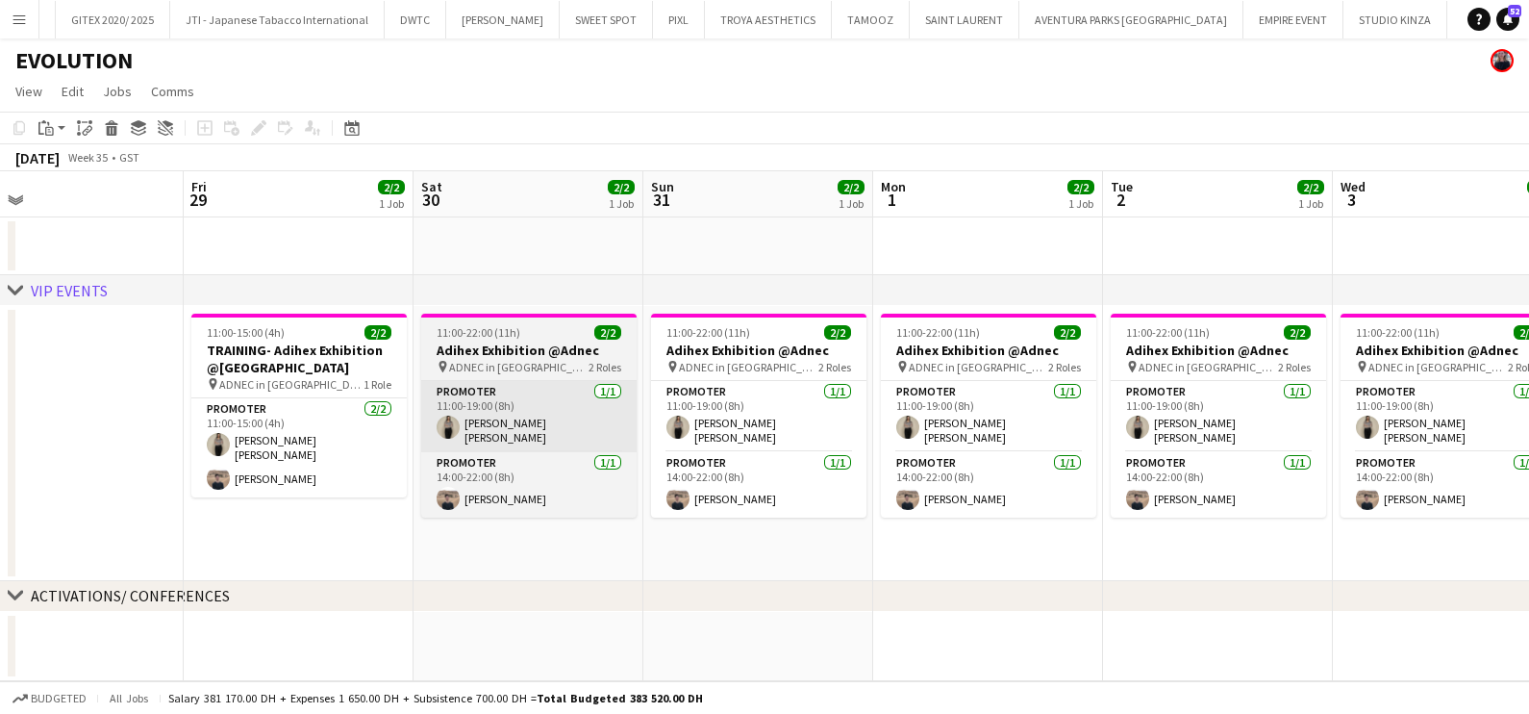
scroll to position [0, 485]
